Goal: Check status

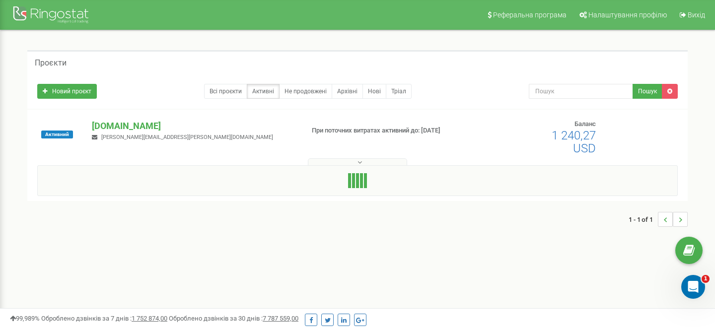
click at [365, 162] on button at bounding box center [357, 161] width 99 height 7
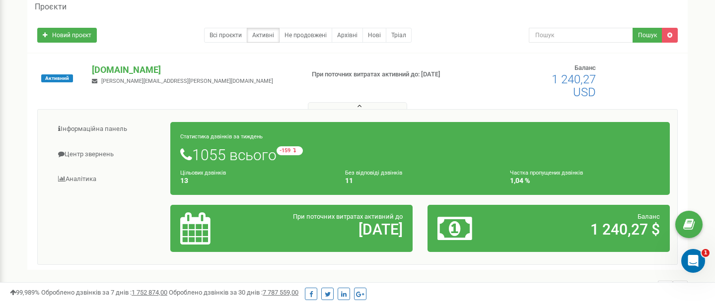
scroll to position [60, 0]
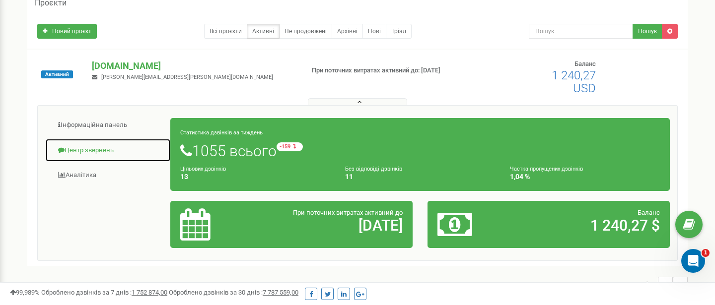
click at [96, 153] on link "Центр звернень" at bounding box center [108, 151] width 126 height 24
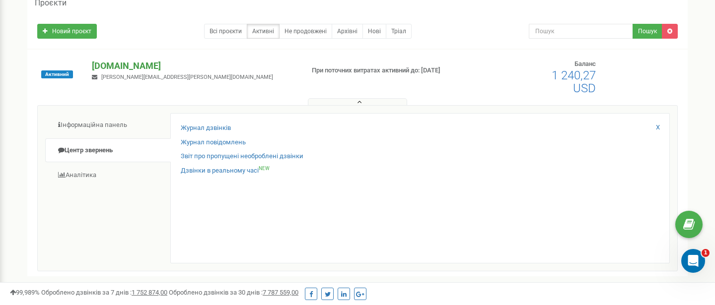
click at [107, 71] on p "[DOMAIN_NAME]" at bounding box center [194, 66] width 204 height 13
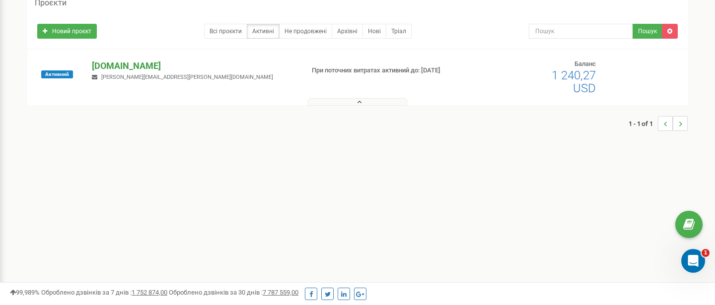
click at [124, 66] on p "[DOMAIN_NAME]" at bounding box center [194, 66] width 204 height 13
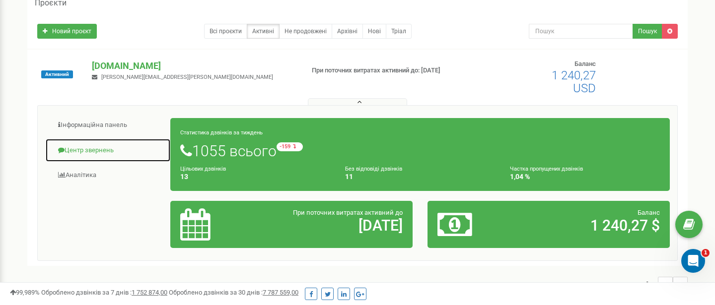
click at [102, 155] on link "Центр звернень" at bounding box center [108, 151] width 126 height 24
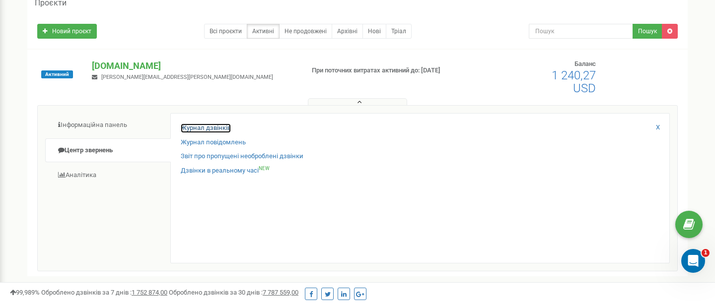
click at [213, 128] on link "Журнал дзвінків" at bounding box center [206, 128] width 50 height 9
